Goal: Information Seeking & Learning: Learn about a topic

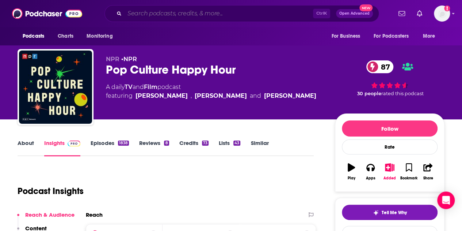
click at [177, 13] on input "Search podcasts, credits, & more..." at bounding box center [219, 14] width 189 height 12
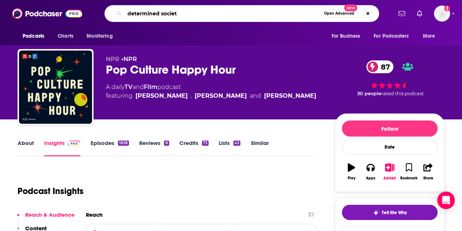
type input "determined society"
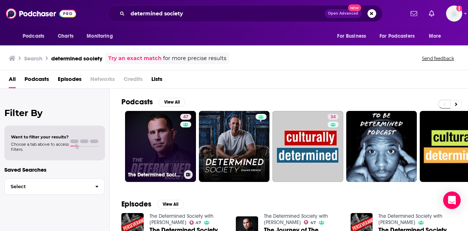
click at [181, 138] on div "47" at bounding box center [186, 142] width 13 height 56
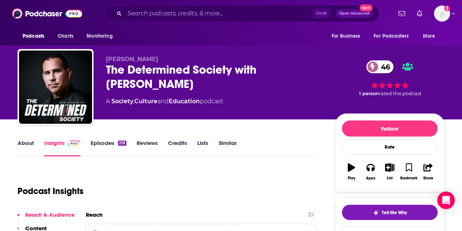
scroll to position [37, 0]
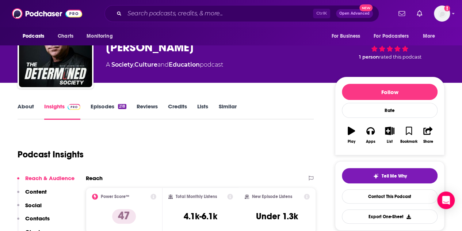
click at [23, 105] on link "About" at bounding box center [26, 111] width 16 height 17
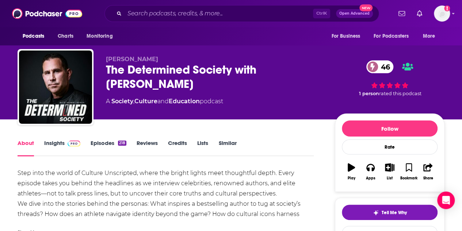
click at [106, 143] on link "Episodes 218" at bounding box center [109, 147] width 36 height 17
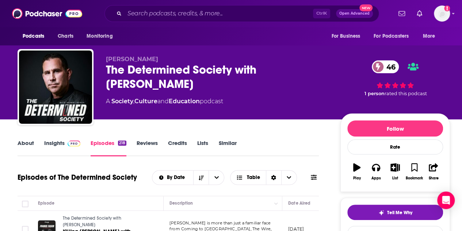
click at [52, 141] on link "Insights" at bounding box center [62, 147] width 36 height 17
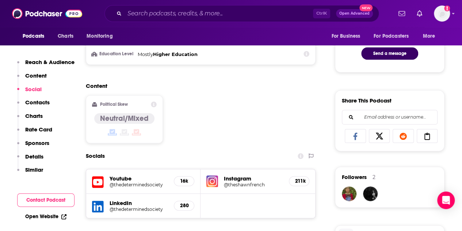
scroll to position [438, 0]
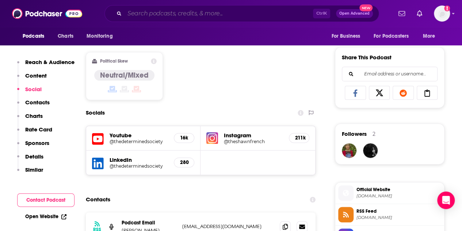
click at [156, 16] on input "Search podcasts, credits, & more..." at bounding box center [219, 14] width 189 height 12
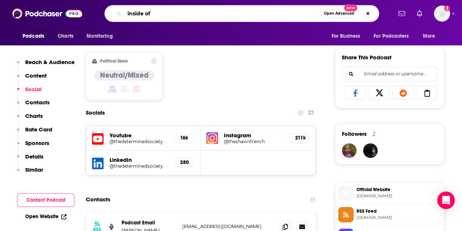
type input "inside of y"
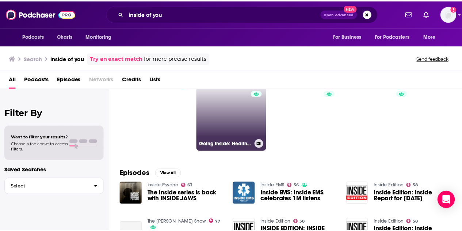
scroll to position [37, 0]
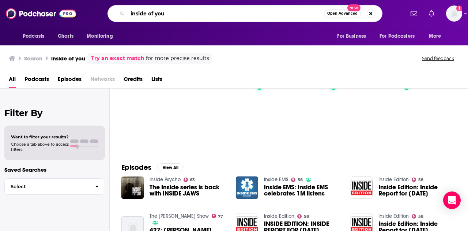
click at [178, 12] on input "inside of you" at bounding box center [226, 14] width 196 height 12
type input "inside of you with [PERSON_NAME]"
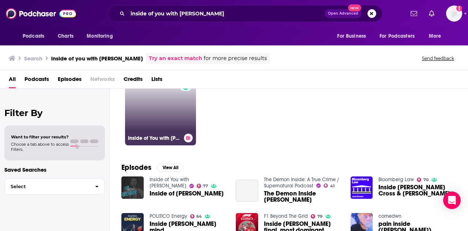
click at [165, 121] on link "77 Inside of You with [PERSON_NAME]" at bounding box center [160, 109] width 71 height 71
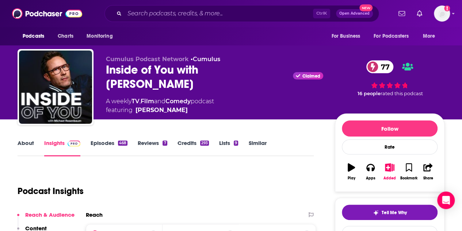
click at [30, 143] on link "About" at bounding box center [26, 147] width 16 height 17
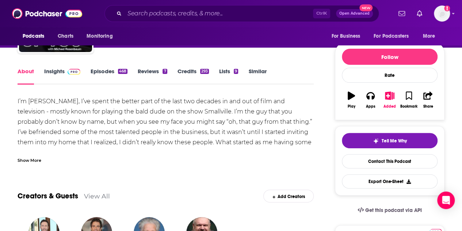
scroll to position [73, 0]
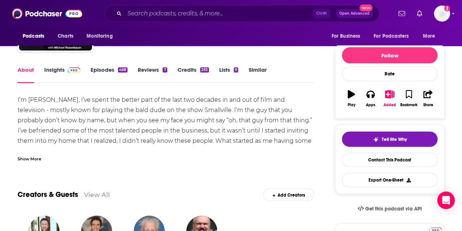
click at [31, 160] on div "Show More" at bounding box center [30, 158] width 24 height 7
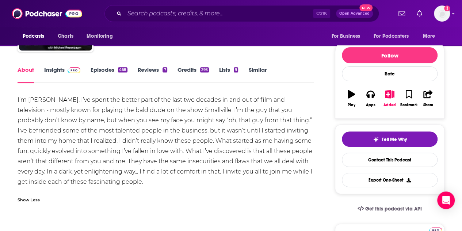
scroll to position [0, 0]
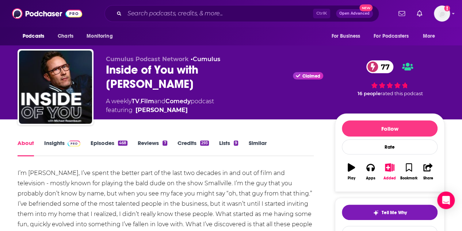
click at [46, 142] on link "Insights" at bounding box center [62, 147] width 36 height 17
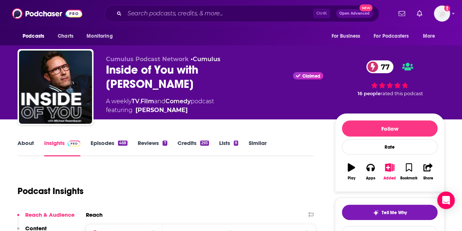
scroll to position [73, 0]
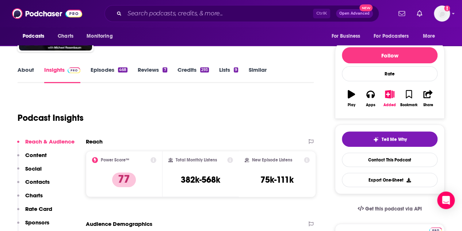
click at [97, 75] on link "Episodes 468" at bounding box center [109, 74] width 37 height 17
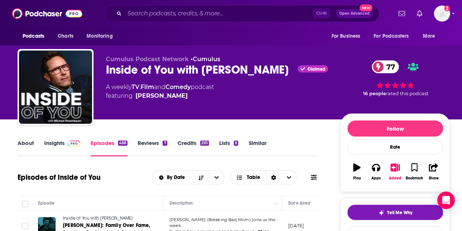
click at [57, 142] on link "Insights" at bounding box center [62, 147] width 36 height 17
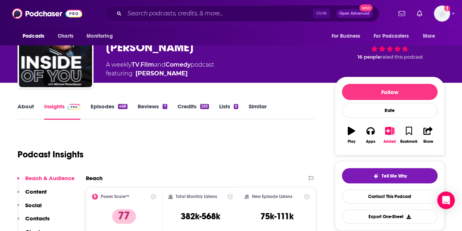
scroll to position [73, 0]
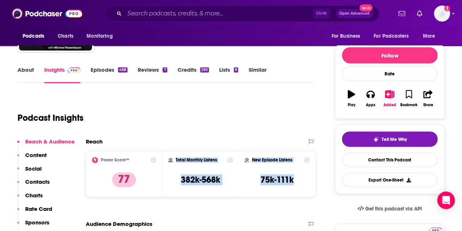
drag, startPoint x: 300, startPoint y: 179, endPoint x: 172, endPoint y: 157, distance: 129.8
click at [172, 157] on div "Power Score™ 77 Total Monthly Listens 382k-568k New Episode Listens 75k-111k" at bounding box center [201, 174] width 230 height 46
copy div "Total Monthly Listens 382k-568k New Episode Listens 75k-111k"
click at [27, 68] on link "About" at bounding box center [26, 74] width 16 height 17
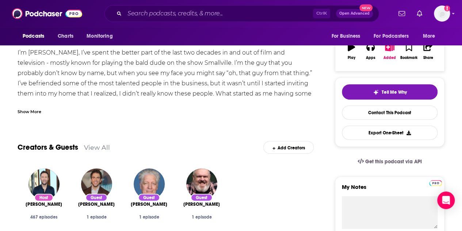
scroll to position [110, 0]
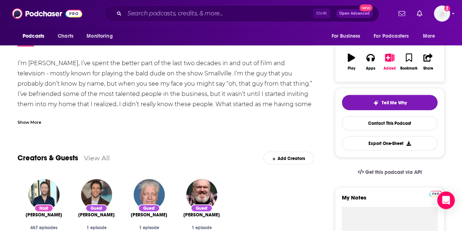
click at [33, 122] on div "Show More" at bounding box center [30, 121] width 24 height 7
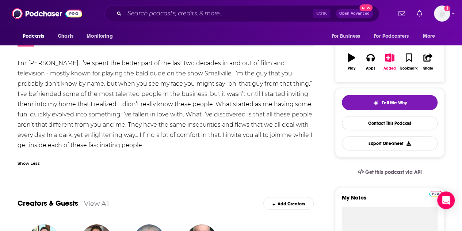
drag, startPoint x: 148, startPoint y: 141, endPoint x: 30, endPoint y: 95, distance: 127.3
click at [29, 93] on div "I’m [PERSON_NAME], I’ve spent the better part of the last two decades in and ou…" at bounding box center [166, 104] width 296 height 92
click at [94, 134] on div "I’m [PERSON_NAME], I’ve spent the better part of the last two decades in and ou…" at bounding box center [166, 104] width 296 height 92
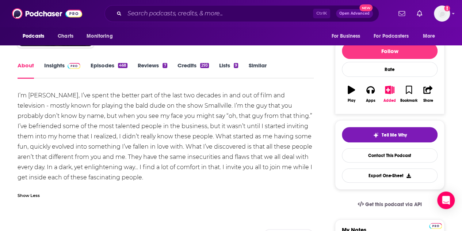
scroll to position [73, 0]
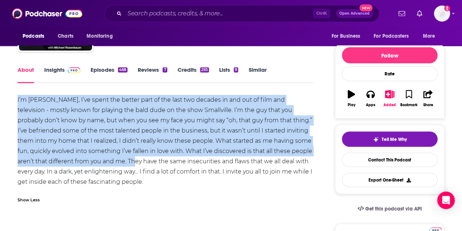
drag, startPoint x: 126, startPoint y: 162, endPoint x: 0, endPoint y: 98, distance: 140.7
copy div "I’m [PERSON_NAME], I’ve spent the better part of the last two decades in and ou…"
click at [96, 72] on link "Episodes 468" at bounding box center [109, 74] width 37 height 17
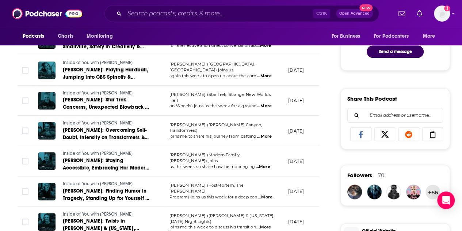
scroll to position [402, 0]
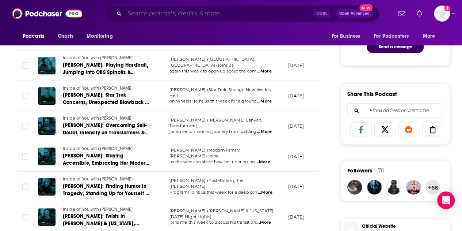
click at [171, 15] on input "Search podcasts, credits, & more..." at bounding box center [219, 14] width 189 height 12
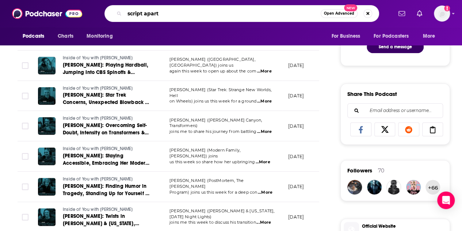
type input "script apart"
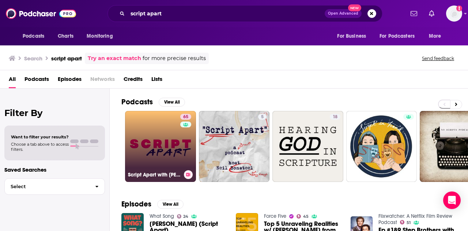
click at [158, 133] on link "65 Script Apart with [PERSON_NAME]" at bounding box center [160, 146] width 71 height 71
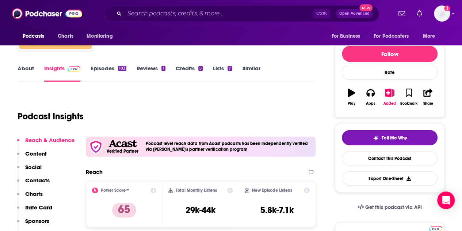
scroll to position [110, 0]
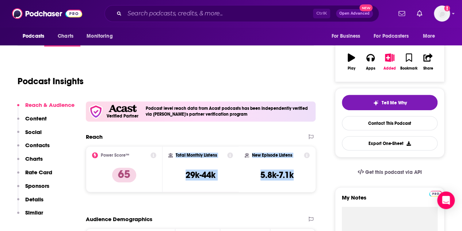
drag, startPoint x: 297, startPoint y: 176, endPoint x: 175, endPoint y: 156, distance: 123.8
click at [175, 156] on div "Power Score™ 65 Total Monthly Listens 29k-44k New Episode Listens 5.8k-7.1k" at bounding box center [201, 169] width 230 height 46
copy div "Total Monthly Listens 29k-44k New Episode Listens 5.8k-7.1k"
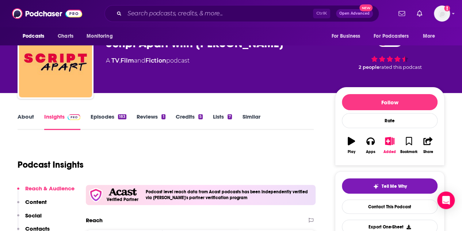
scroll to position [0, 0]
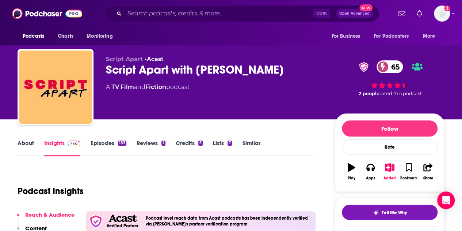
click at [30, 141] on link "About" at bounding box center [26, 147] width 16 height 17
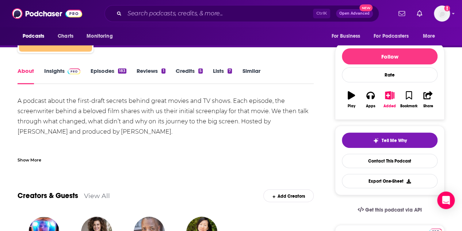
scroll to position [73, 0]
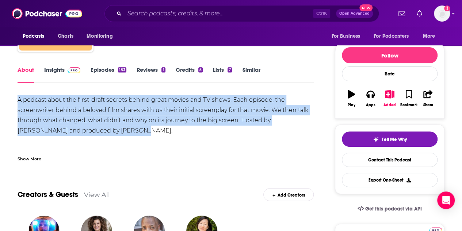
drag, startPoint x: 19, startPoint y: 100, endPoint x: 101, endPoint y: 131, distance: 88.2
click at [101, 131] on div "A podcast about the first-draft secrets behind great movies and TV shows. Each …" at bounding box center [166, 125] width 296 height 61
copy div "A podcast about the first-draft secrets behind great movies and TV shows. Each …"
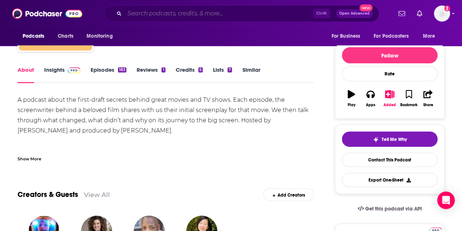
click at [148, 10] on input "Search podcasts, credits, & more..." at bounding box center [219, 14] width 189 height 12
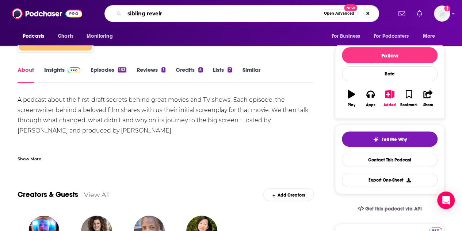
type input "sibling revelry"
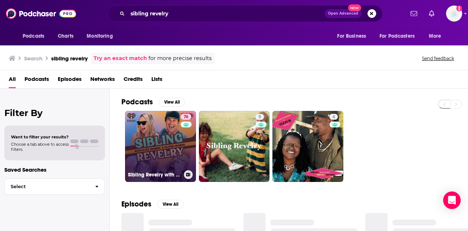
click at [157, 145] on link "76 Sibling Revelry with [PERSON_NAME] and [PERSON_NAME]" at bounding box center [160, 146] width 71 height 71
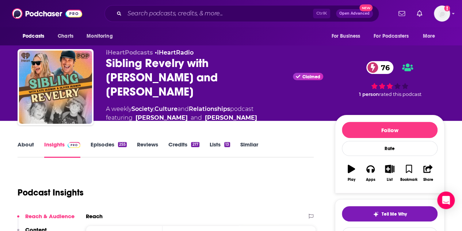
click at [24, 143] on link "About" at bounding box center [26, 149] width 16 height 17
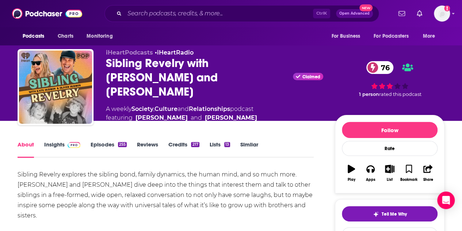
click at [104, 143] on link "Episodes 255" at bounding box center [109, 149] width 36 height 17
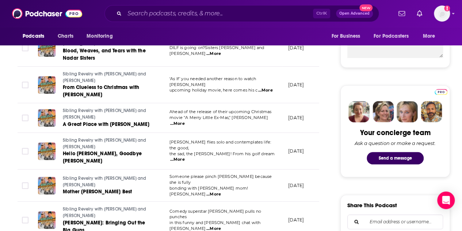
scroll to position [365, 0]
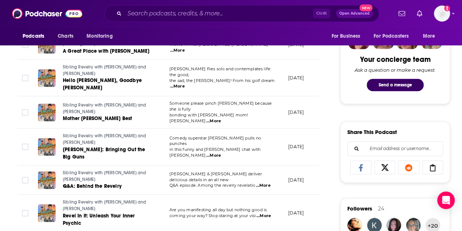
click at [266, 182] on span "...More" at bounding box center [263, 185] width 15 height 6
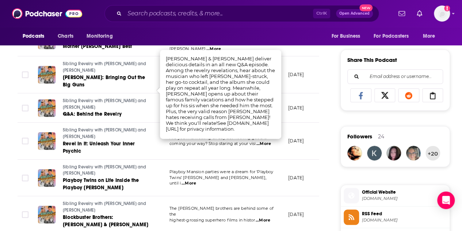
scroll to position [438, 0]
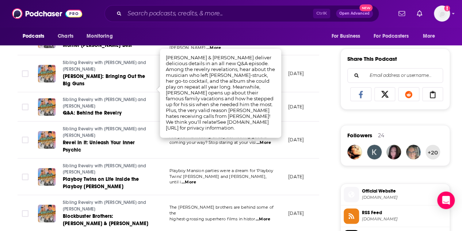
click at [186, 174] on span "Twins’ [PERSON_NAME] and [PERSON_NAME], until i" at bounding box center [218, 179] width 97 height 11
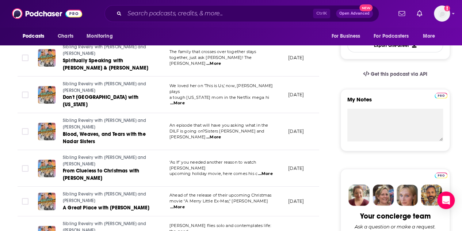
scroll to position [0, 0]
